Goal: Task Accomplishment & Management: Manage account settings

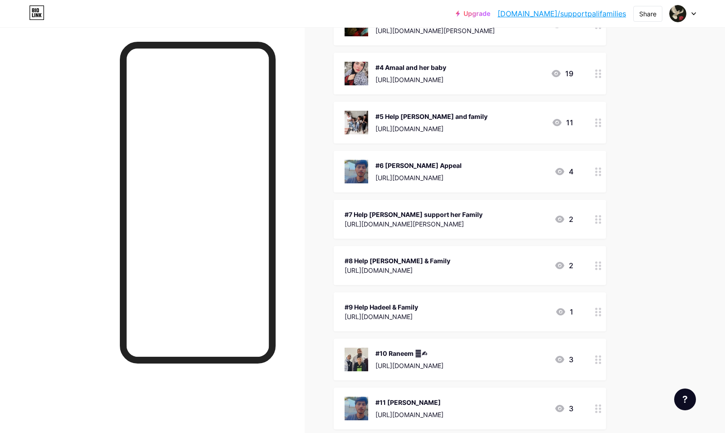
scroll to position [290, 0]
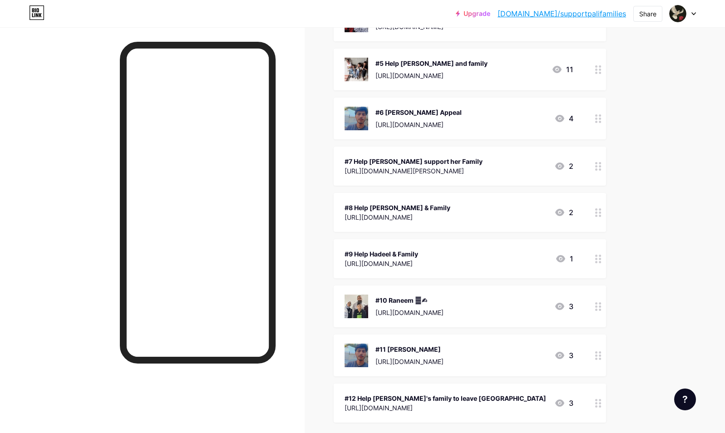
click at [440, 357] on div "[URL][DOMAIN_NAME]" at bounding box center [409, 362] width 68 height 10
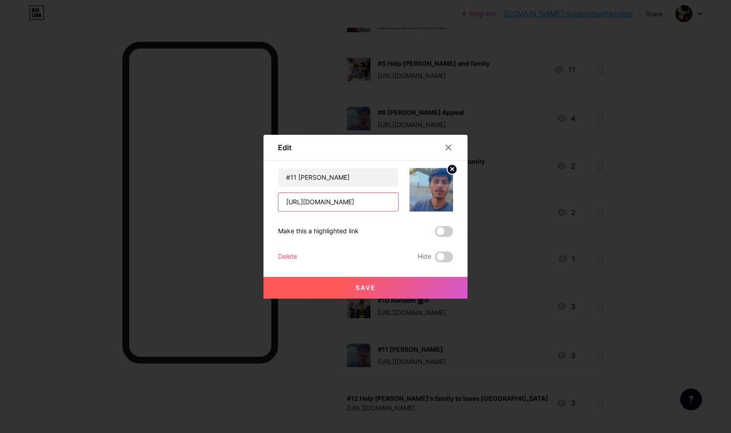
click at [334, 201] on input "[URL][DOMAIN_NAME]" at bounding box center [339, 202] width 120 height 18
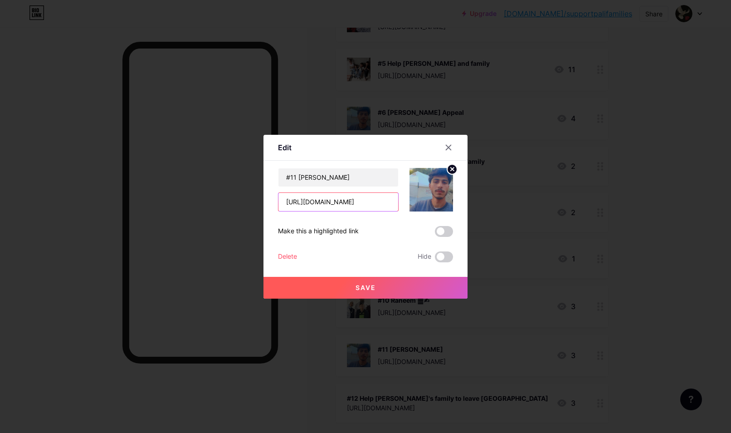
click at [334, 201] on input "[URL][DOMAIN_NAME]" at bounding box center [339, 202] width 120 height 18
click at [383, 184] on input "#11 [PERSON_NAME]" at bounding box center [339, 177] width 120 height 18
click at [290, 256] on div "Delete" at bounding box center [287, 256] width 19 height 11
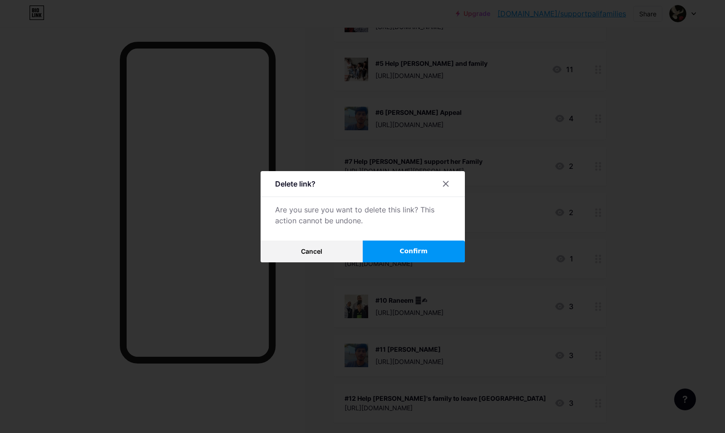
click at [404, 246] on button "Confirm" at bounding box center [414, 252] width 102 height 22
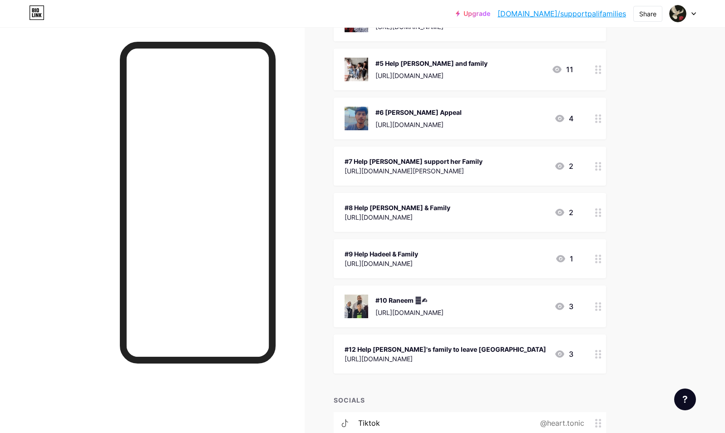
click at [644, 142] on div "Links Posts Design Subscribers Stats Settings + ADD LINK + ADD EMBED + Add head…" at bounding box center [322, 162] width 644 height 851
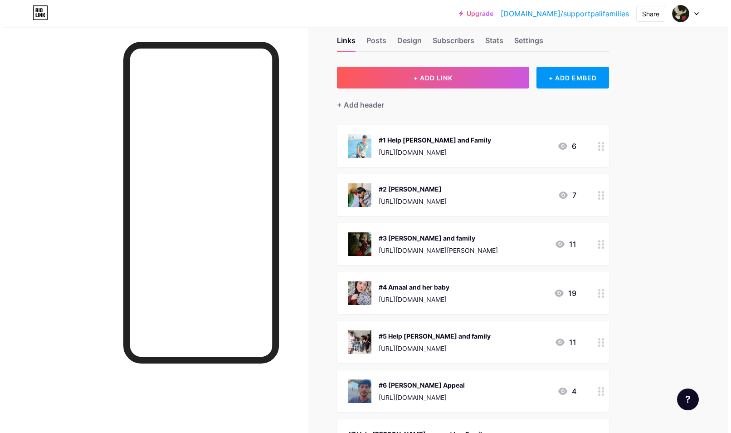
scroll to position [0, 0]
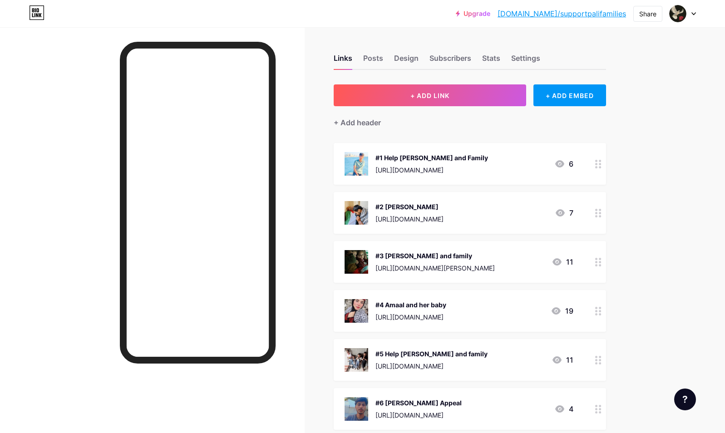
click at [460, 169] on div "[URL][DOMAIN_NAME]" at bounding box center [431, 170] width 113 height 10
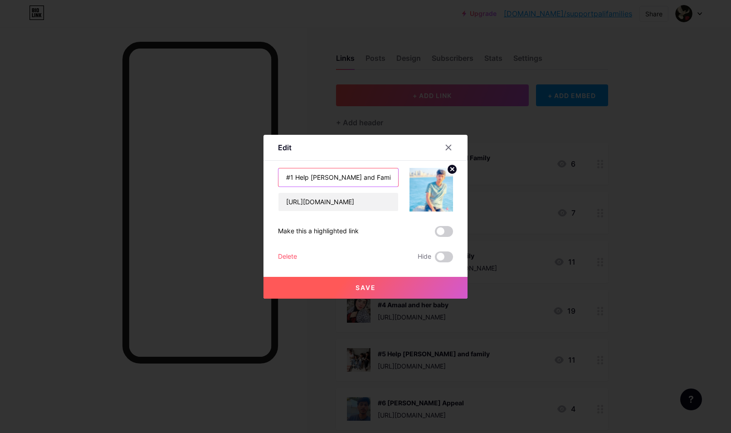
click at [373, 175] on input "#1 Help [PERSON_NAME] and Family" at bounding box center [339, 177] width 120 height 18
type input "#1 Help [PERSON_NAME] and Family Paypal"
click at [351, 202] on input "[URL][DOMAIN_NAME]" at bounding box center [339, 202] width 120 height 18
click at [339, 203] on input "[URL][DOMAIN_NAME]" at bounding box center [339, 202] width 120 height 18
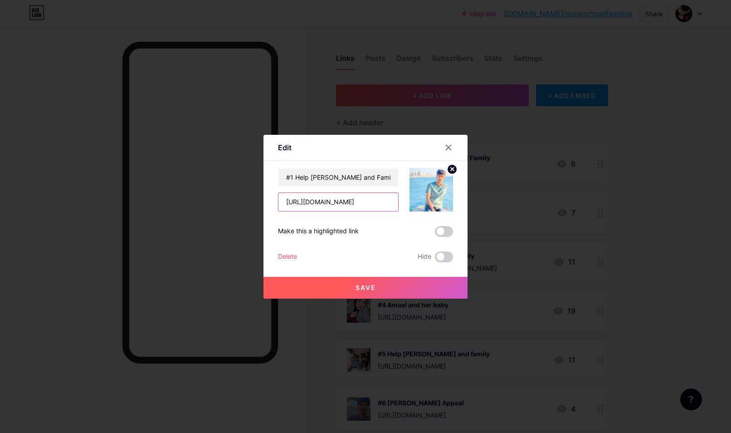
click at [339, 203] on input "[URL][DOMAIN_NAME]" at bounding box center [339, 202] width 120 height 18
paste input "[DOMAIN_NAME][URL]"
type input "[URL][DOMAIN_NAME]"
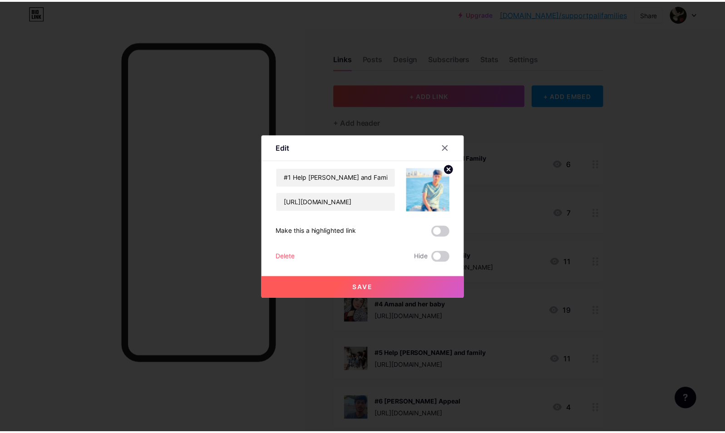
scroll to position [0, 0]
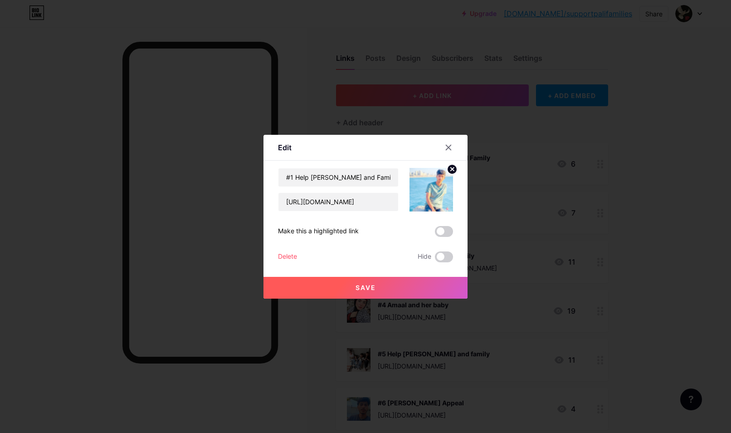
click at [370, 288] on span "Save" at bounding box center [366, 288] width 20 height 8
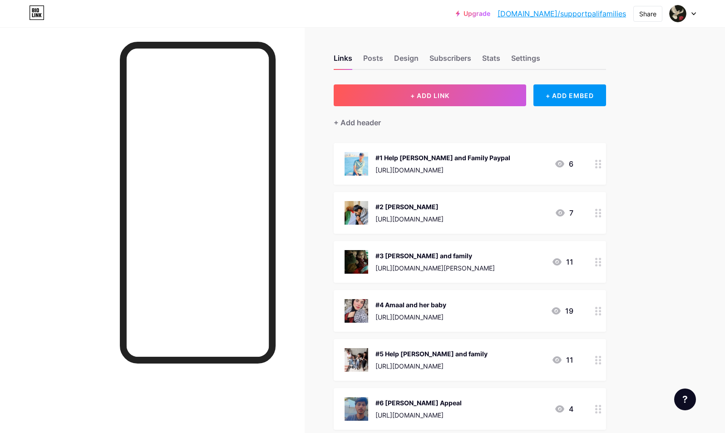
click at [489, 59] on div "Stats" at bounding box center [491, 61] width 18 height 16
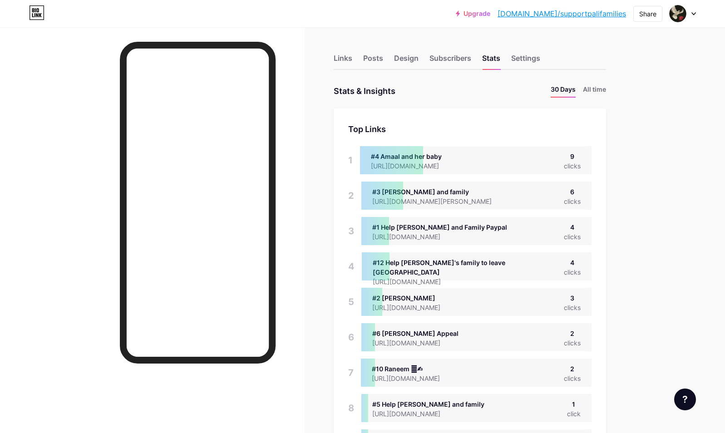
scroll to position [433, 725]
click at [559, 12] on link "[DOMAIN_NAME]/supportpalifamilies" at bounding box center [561, 13] width 128 height 11
